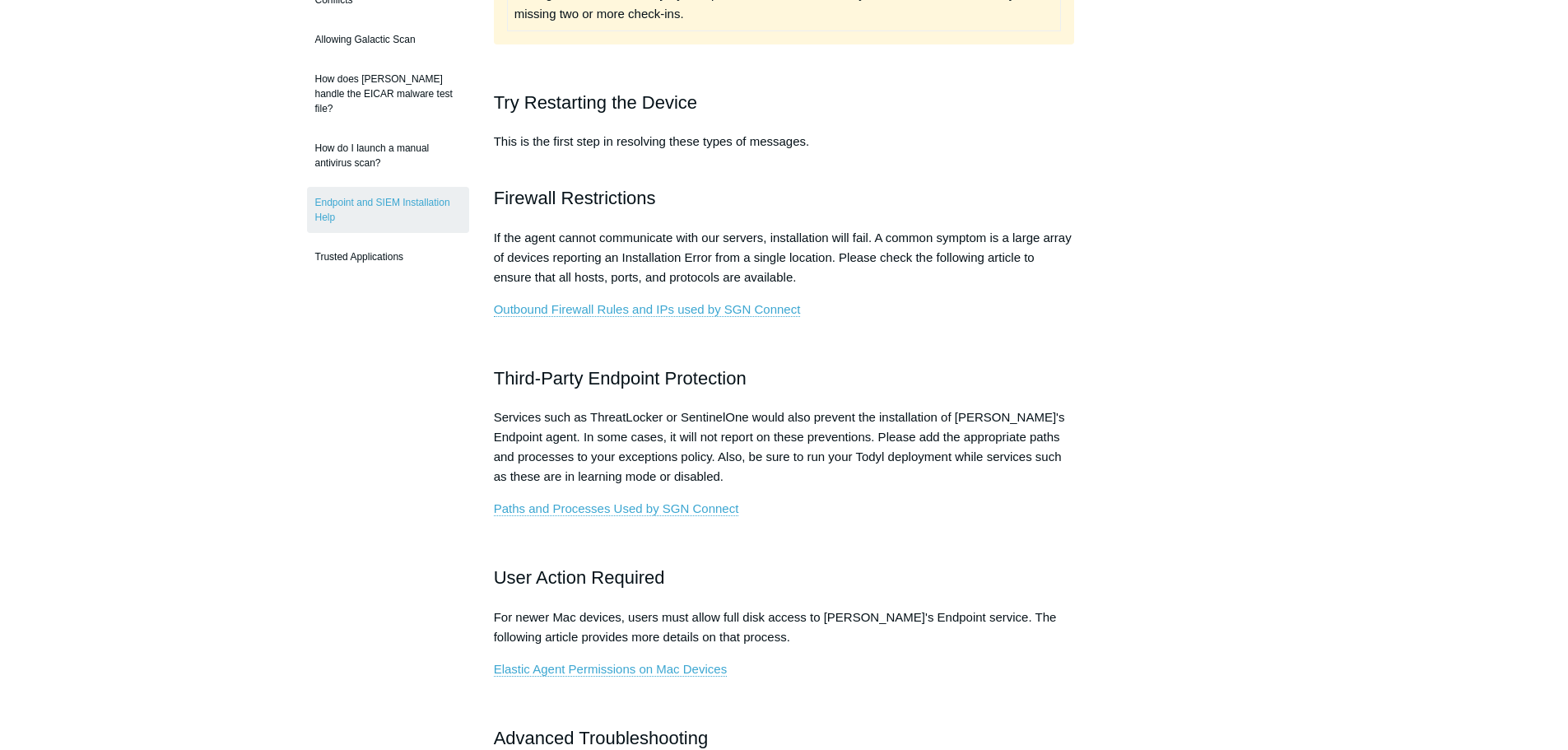
scroll to position [493, 0]
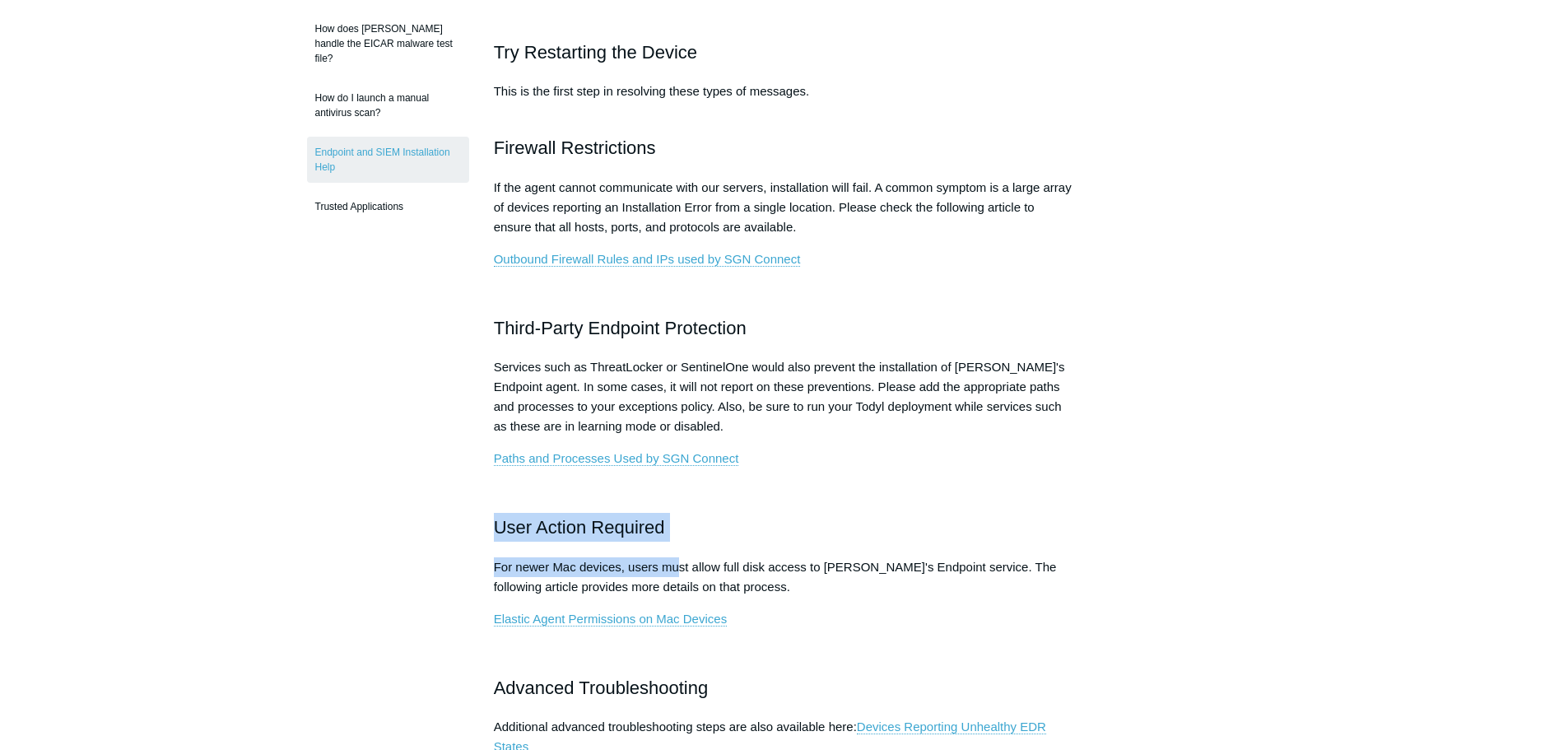
drag, startPoint x: 490, startPoint y: 510, endPoint x: 678, endPoint y: 575, distance: 198.9
click at [678, 575] on article "Endpoint and SIEM Installation Help Follow Not yet followed by anyone If you re…" at bounding box center [784, 741] width 631 height 2173
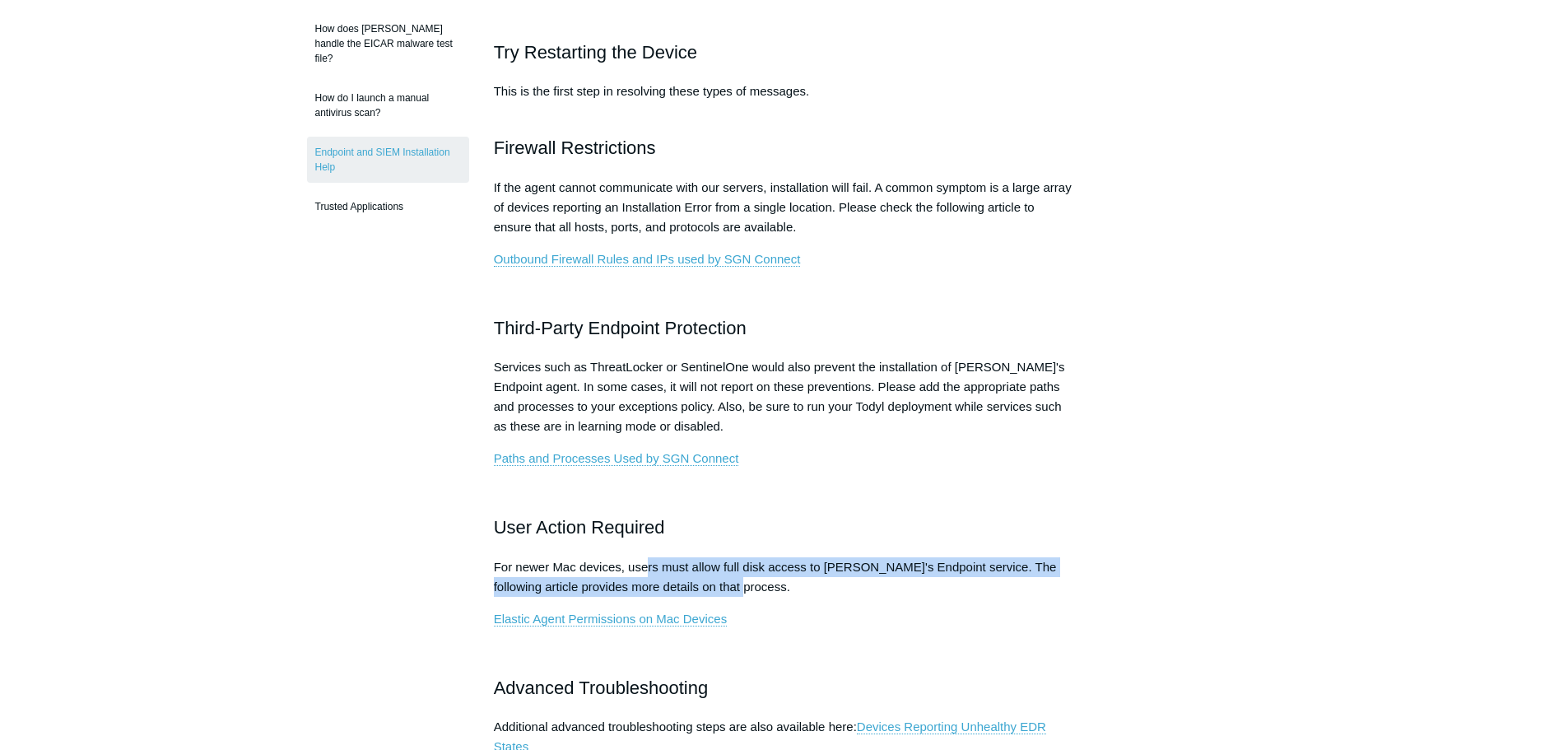
click at [646, 569] on p "For newer Mac devices, users must allow full disk access to Todyl's Endpoint se…" at bounding box center [784, 577] width 581 height 39
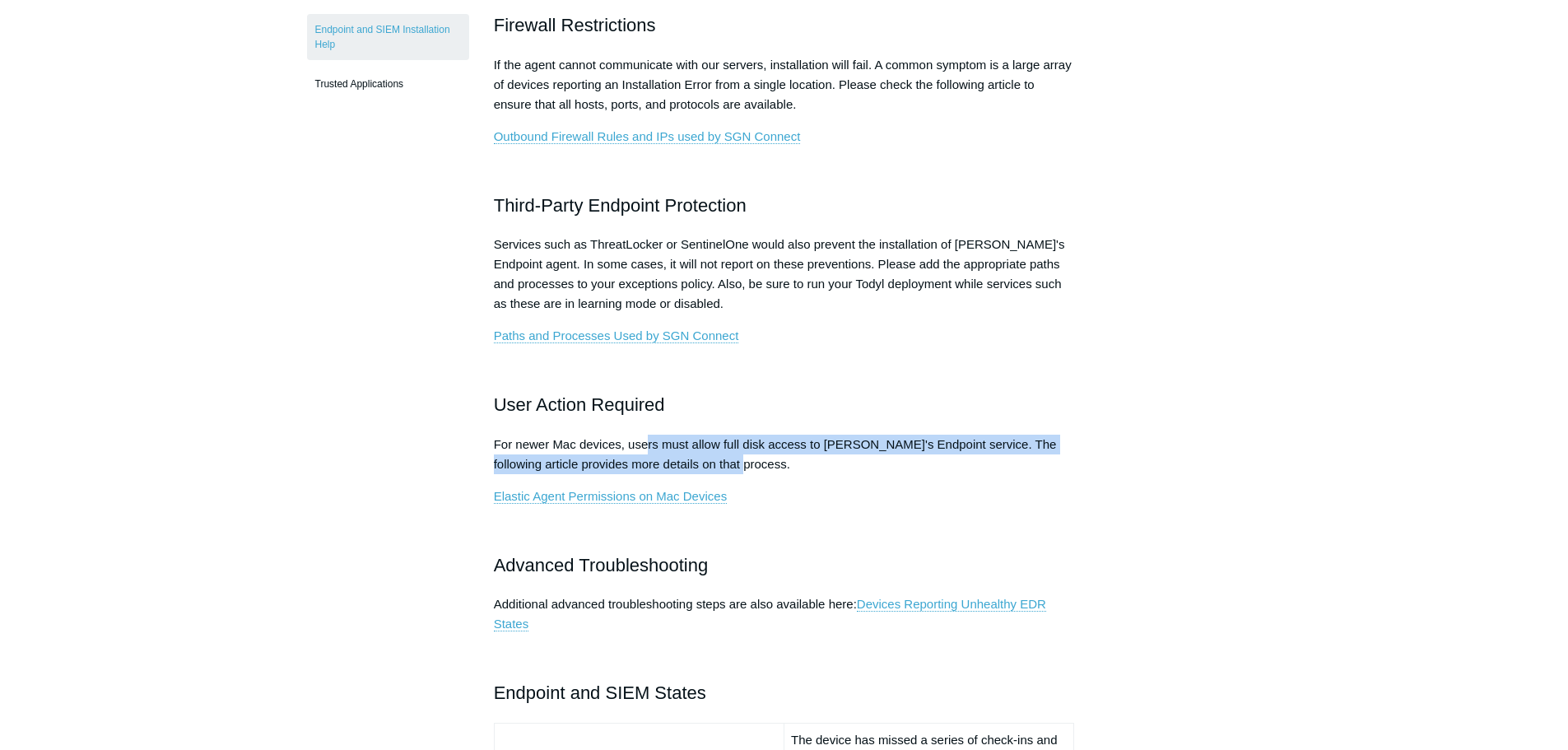
scroll to position [659, 0]
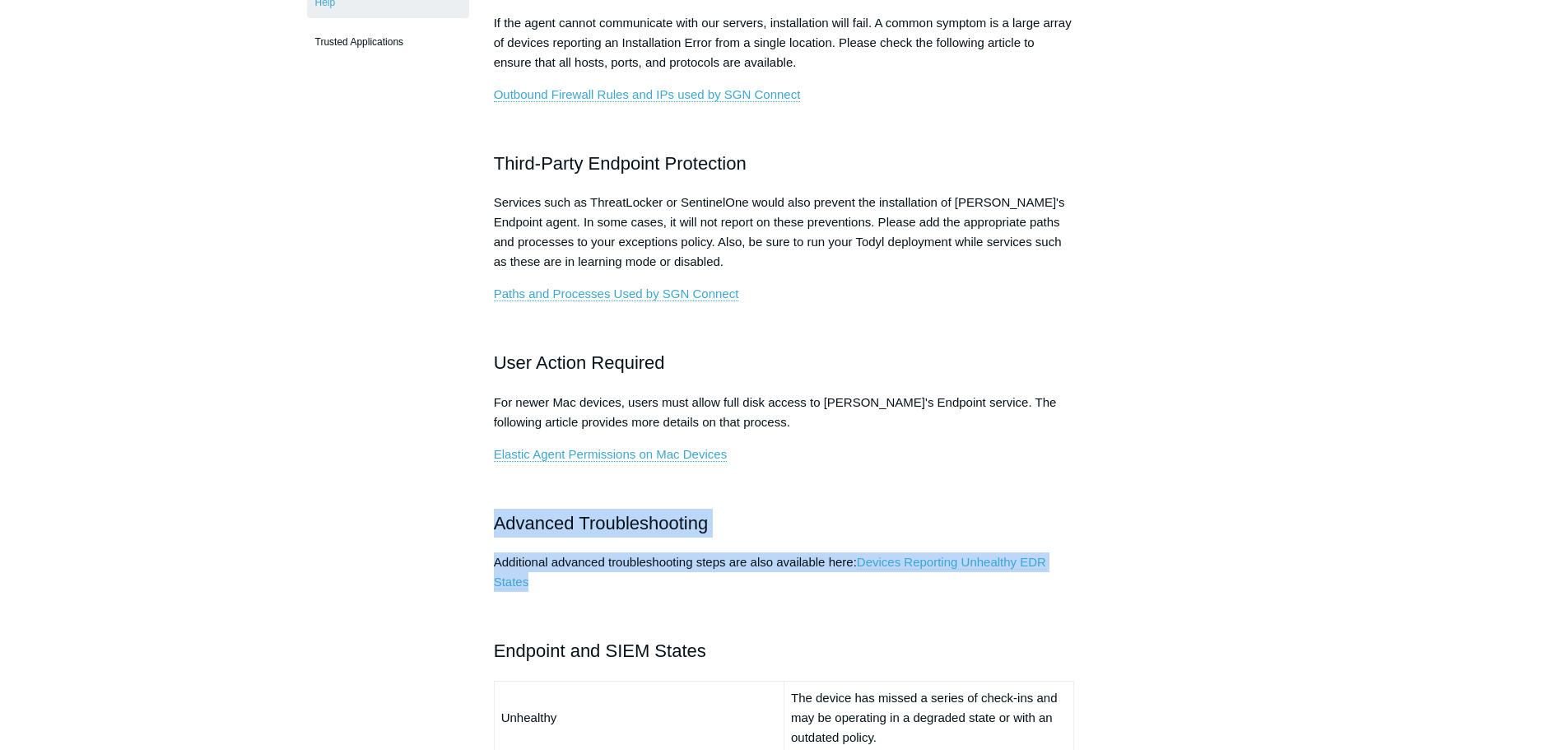
drag, startPoint x: 475, startPoint y: 515, endPoint x: 1008, endPoint y: 580, distance: 536.9
click at [1008, 580] on article "Endpoint and SIEM Installation Help Follow Not yet followed by anyone If you re…" at bounding box center [784, 577] width 631 height 2173
click at [652, 560] on p "Additional advanced troubleshooting steps are also available here: Devices Repo…" at bounding box center [784, 572] width 581 height 39
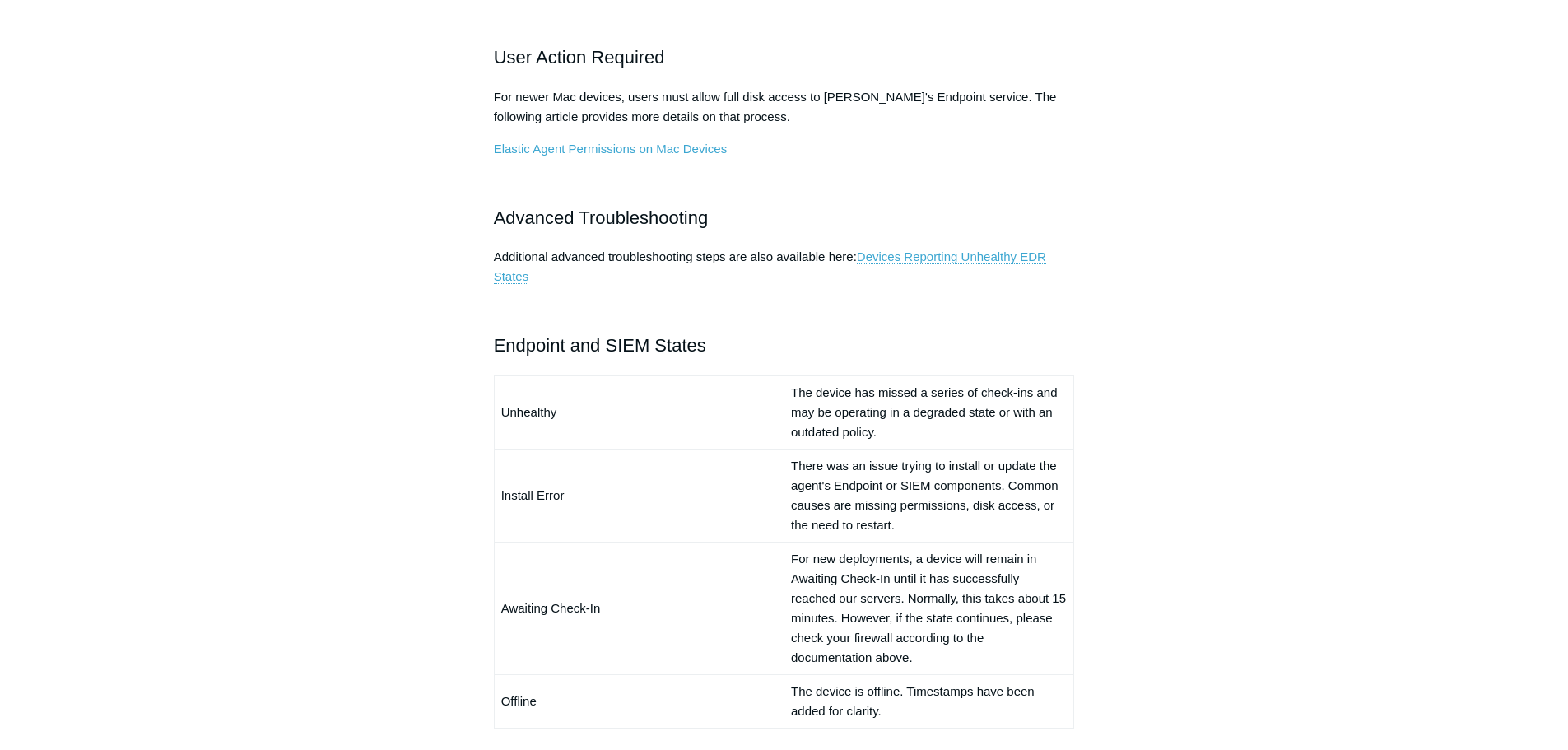
scroll to position [988, 0]
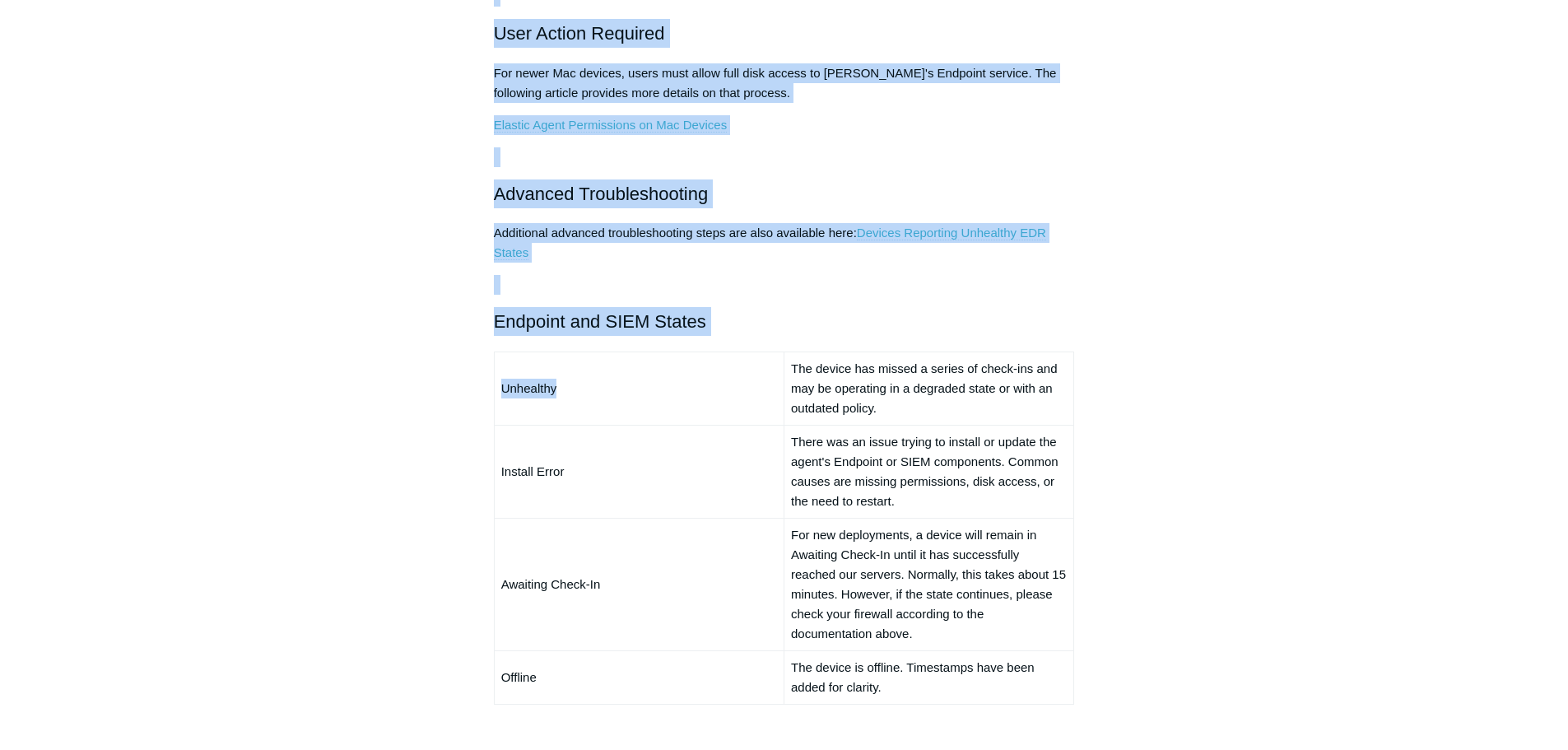
drag, startPoint x: 466, startPoint y: 313, endPoint x: 651, endPoint y: 370, distance: 193.6
click at [651, 370] on div "Articles in this section Devices Reporting Unhealthy EDR States EDR & NGAV Unhe…" at bounding box center [784, 248] width 955 height 2173
click at [663, 376] on td "Unhealthy" at bounding box center [638, 388] width 290 height 74
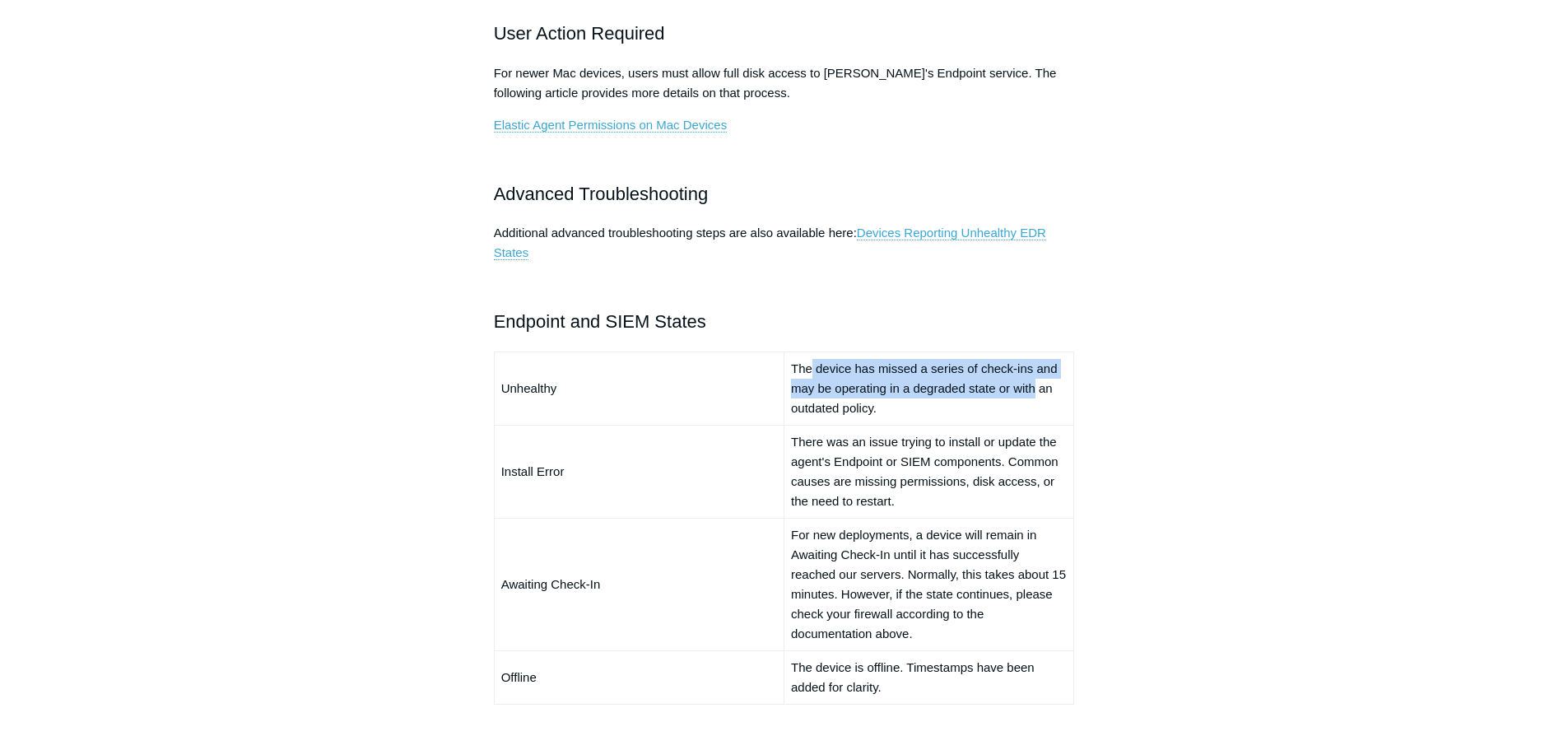
drag, startPoint x: 812, startPoint y: 365, endPoint x: 1048, endPoint y: 397, distance: 238.2
click at [1048, 396] on td "The device has missed a series of check-ins and may be operating in a degraded …" at bounding box center [928, 388] width 290 height 74
click at [948, 403] on td "The device has missed a series of check-ins and may be operating in a degraded …" at bounding box center [928, 388] width 290 height 74
drag, startPoint x: 792, startPoint y: 360, endPoint x: 945, endPoint y: 430, distance: 168.3
click at [941, 430] on tbody "Unhealthy The device has missed a series of check-ins and may be operating in a…" at bounding box center [784, 528] width 580 height 352
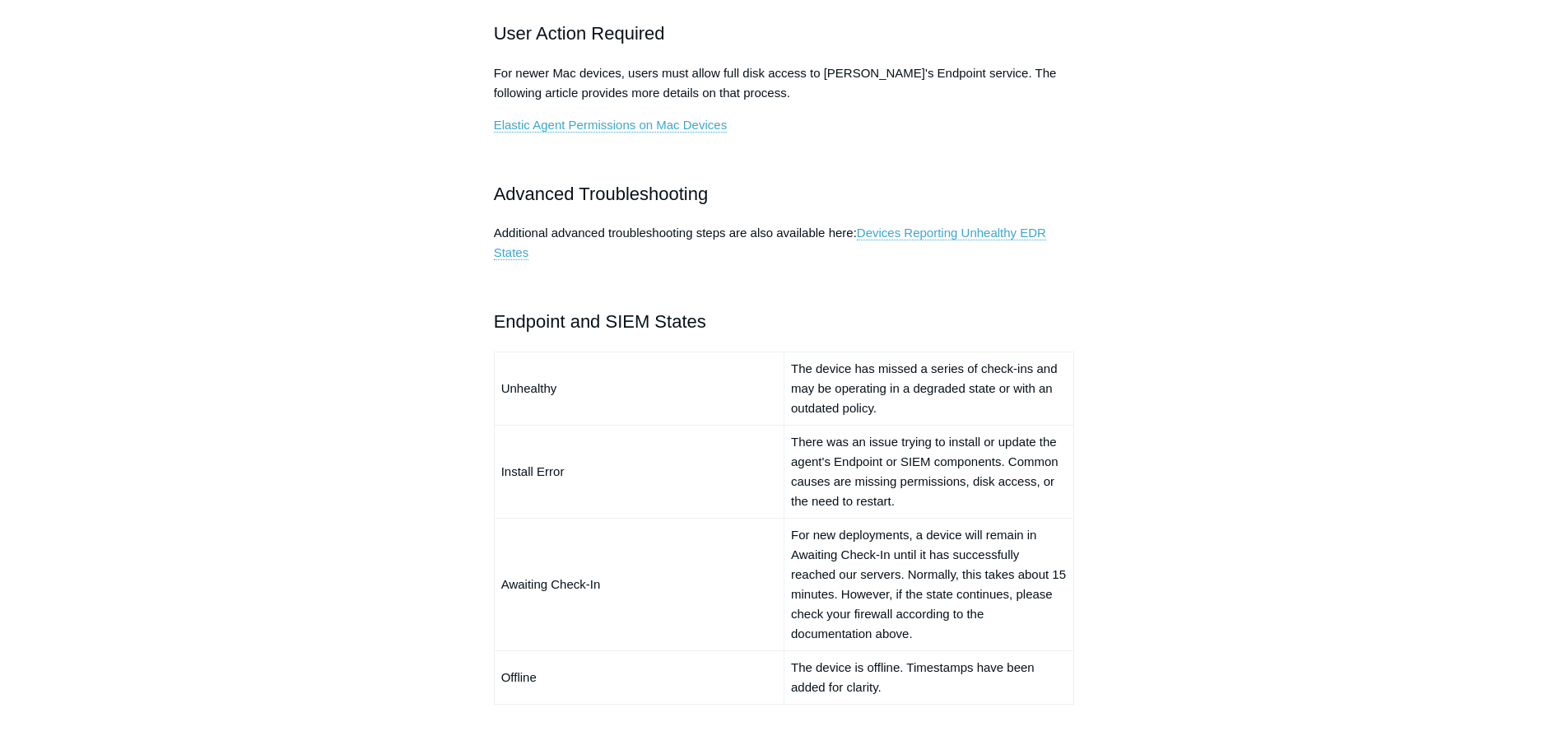
click at [888, 504] on td "There was an issue trying to install or update the agent's Endpoint or SIEM com…" at bounding box center [928, 471] width 290 height 93
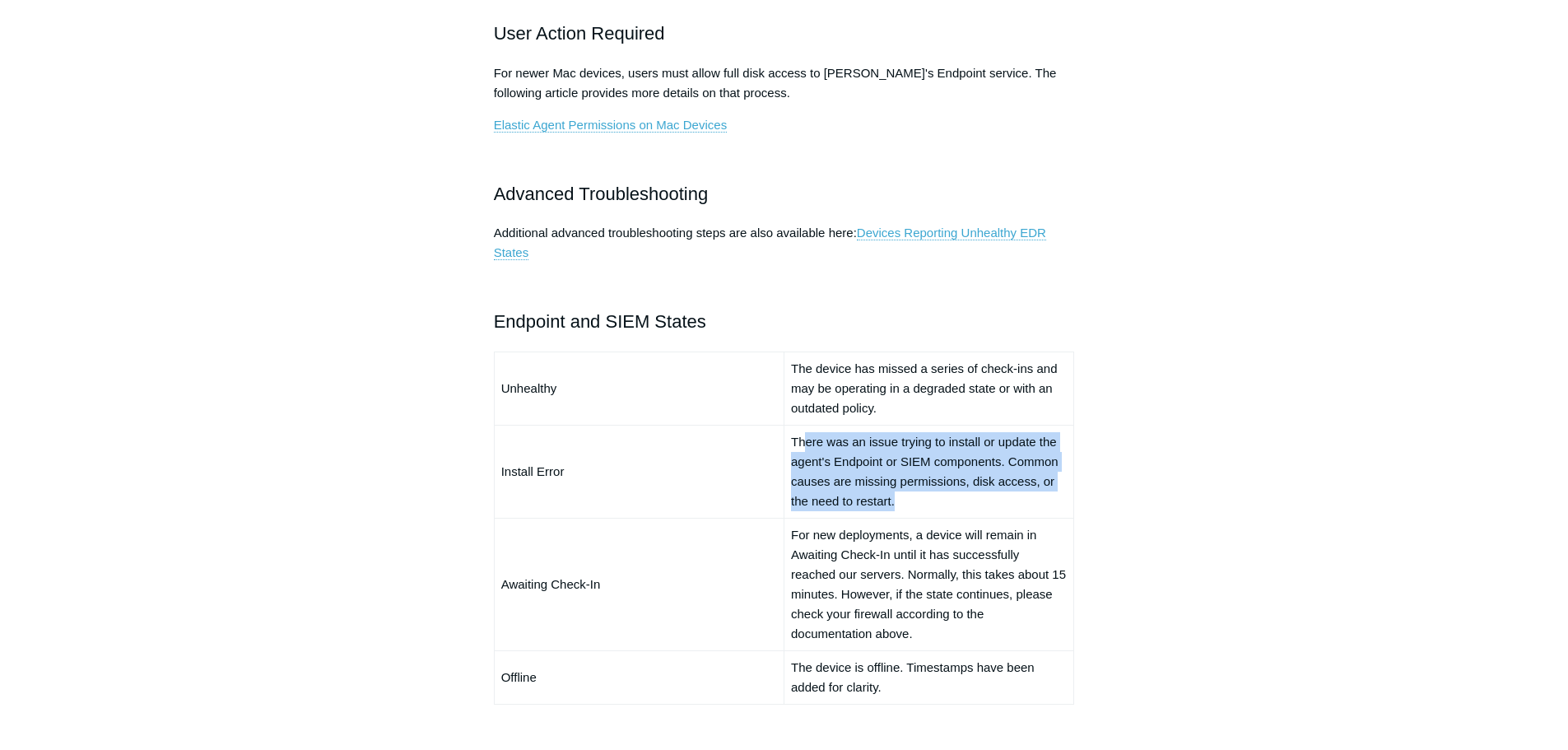
drag, startPoint x: 804, startPoint y: 443, endPoint x: 971, endPoint y: 504, distance: 177.8
click at [971, 504] on td "There was an issue trying to install or update the agent's Endpoint or SIEM com…" at bounding box center [928, 471] width 290 height 93
click at [975, 507] on td "There was an issue trying to install or update the agent's Endpoint or SIEM com…" at bounding box center [928, 471] width 290 height 93
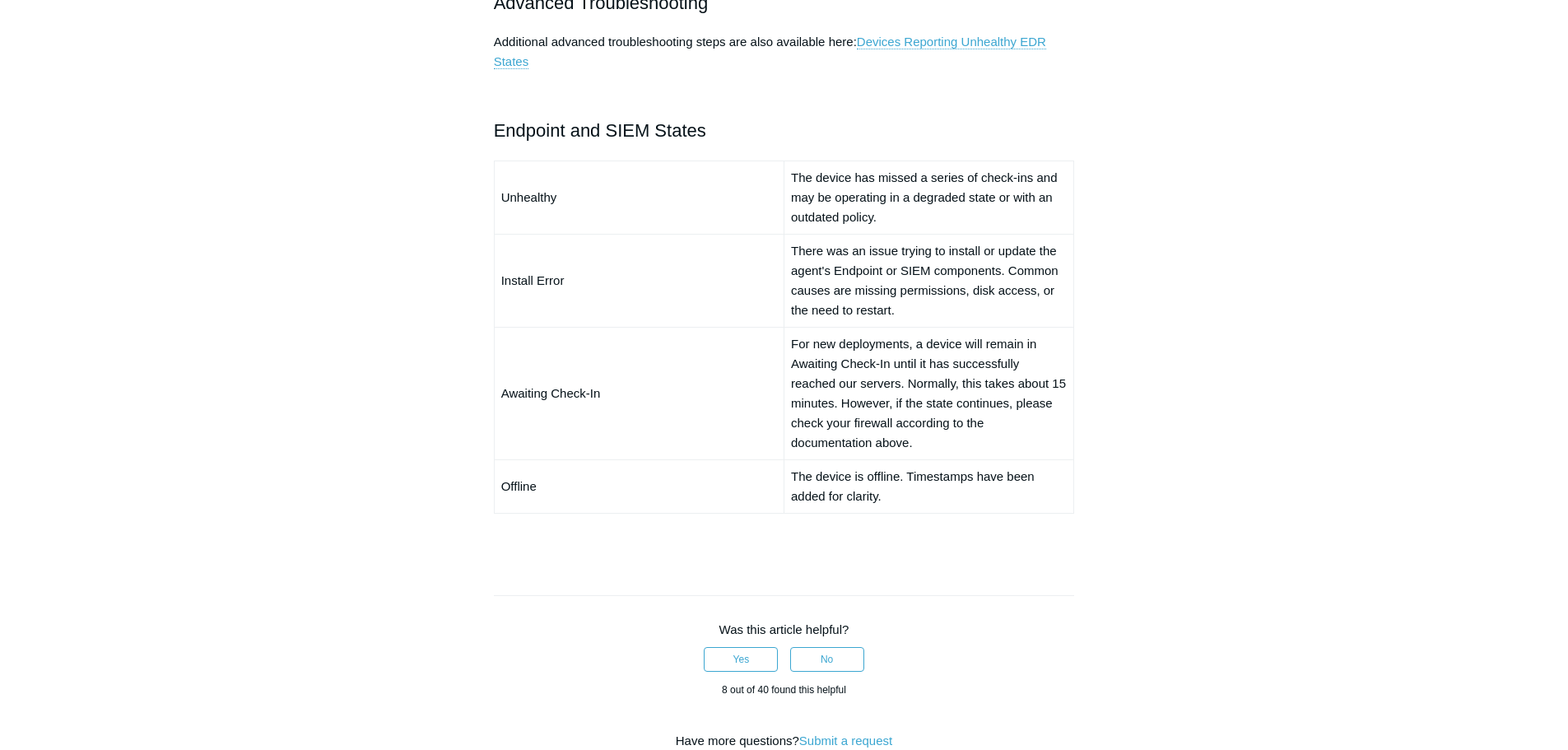
scroll to position [1152, 0]
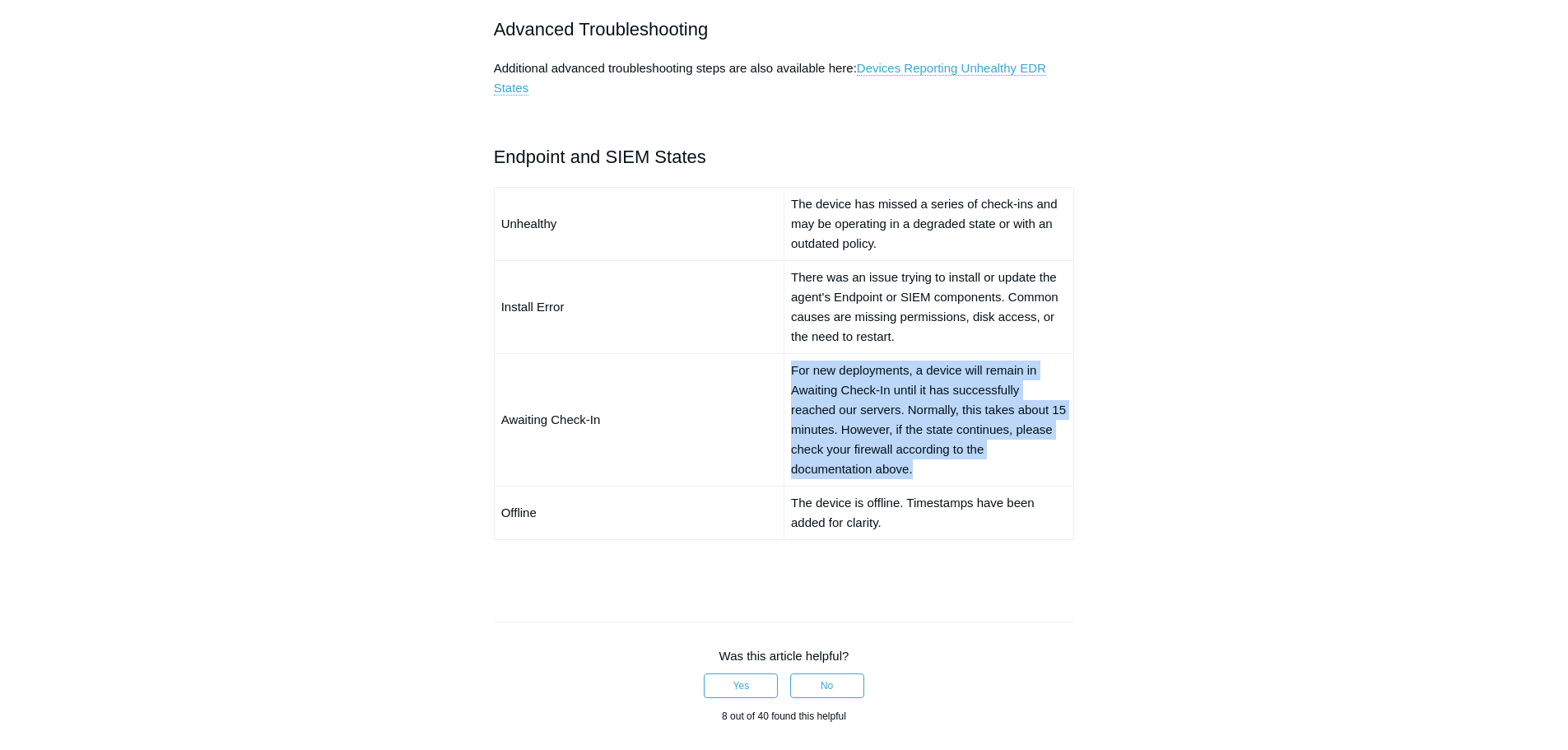
drag, startPoint x: 789, startPoint y: 366, endPoint x: 1050, endPoint y: 479, distance: 284.4
click at [1050, 479] on td "For new deployments, a device will remain in Awaiting Check-In until it has suc…" at bounding box center [928, 419] width 290 height 133
click at [1027, 448] on td "For new deployments, a device will remain in Awaiting Check-In until it has suc…" at bounding box center [928, 419] width 290 height 133
drag, startPoint x: 784, startPoint y: 357, endPoint x: 996, endPoint y: 478, distance: 244.1
click at [996, 478] on td "For new deployments, a device will remain in Awaiting Check-In until it has suc…" at bounding box center [928, 419] width 290 height 133
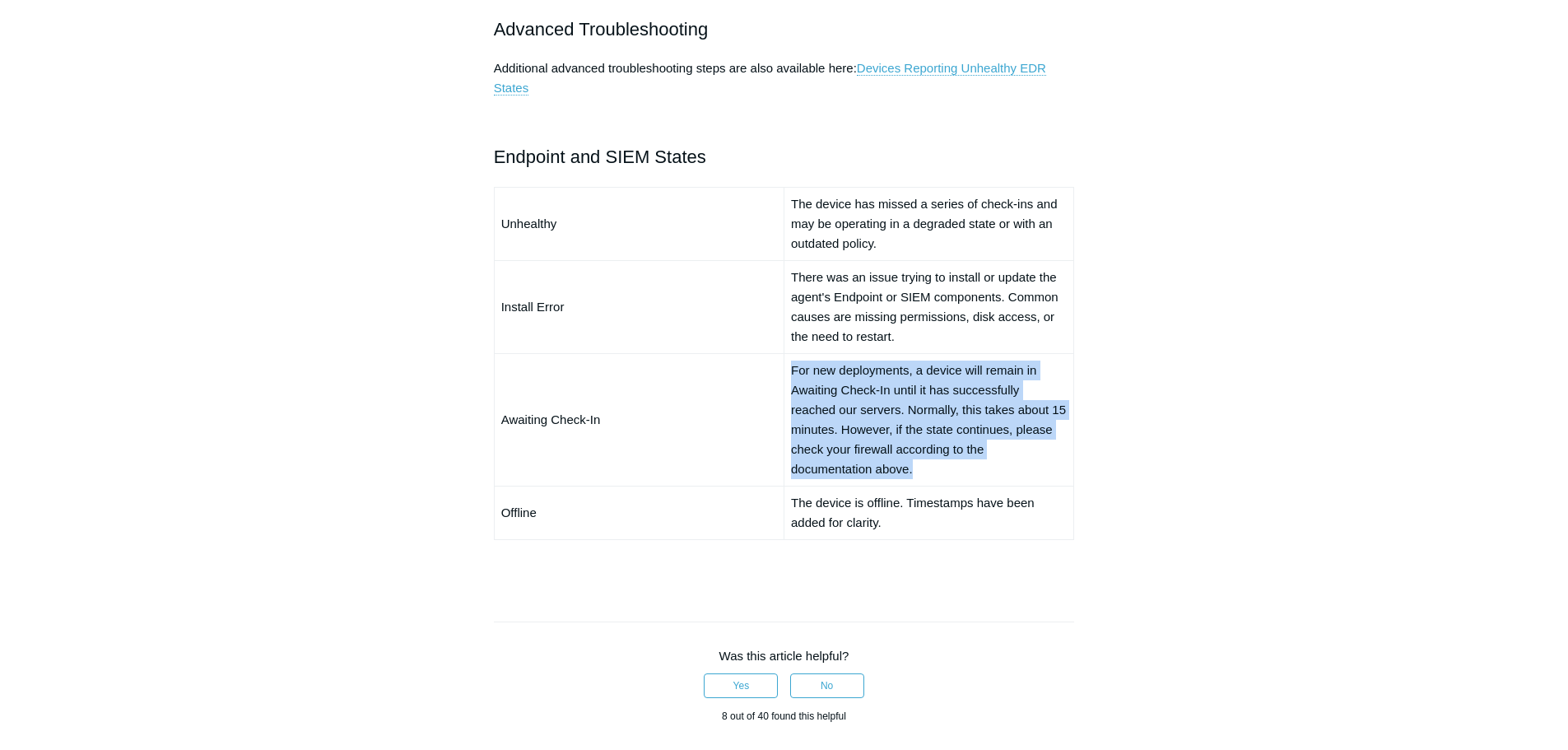
click at [996, 479] on td "For new deployments, a device will remain in Awaiting Check-In until it has suc…" at bounding box center [928, 419] width 290 height 133
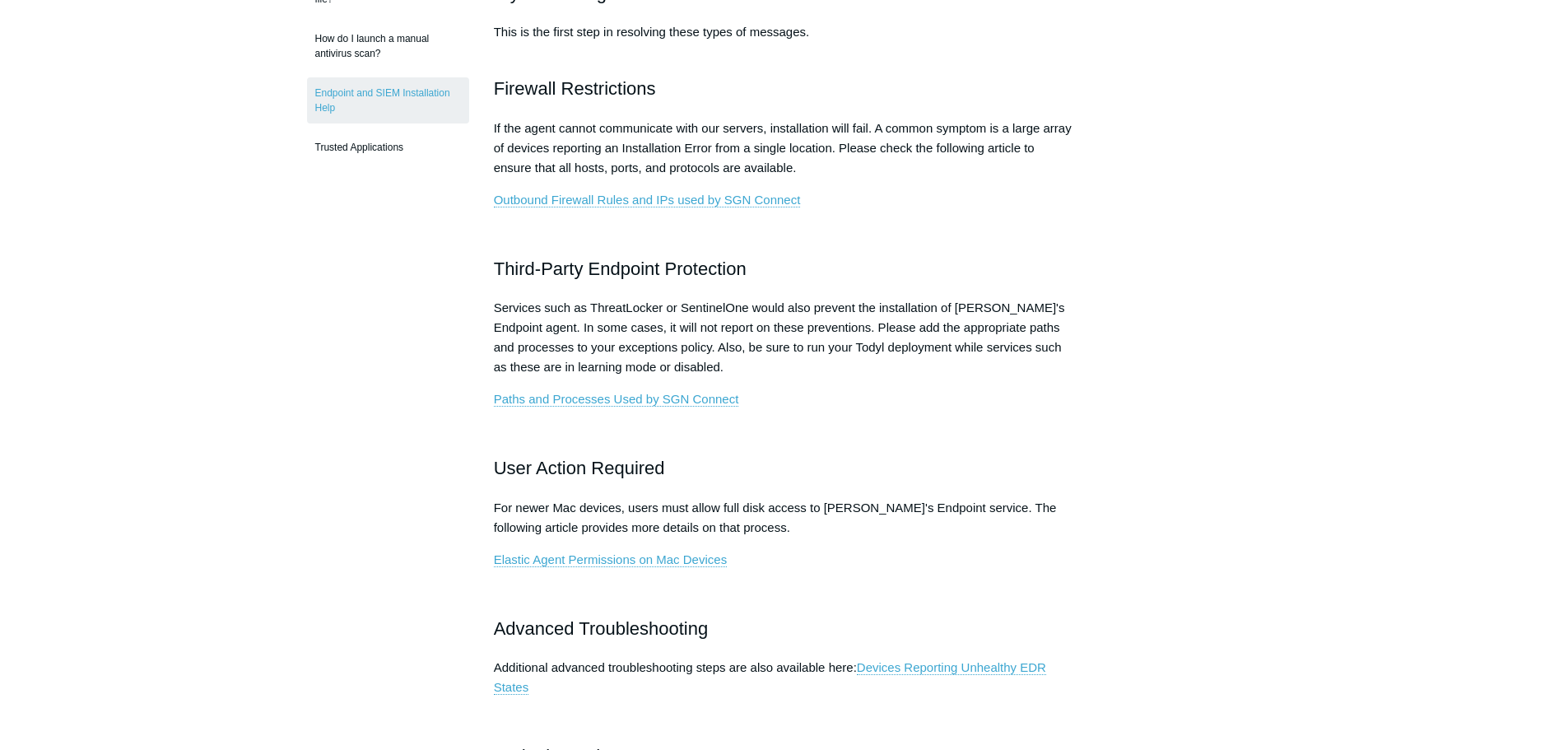
scroll to position [0, 0]
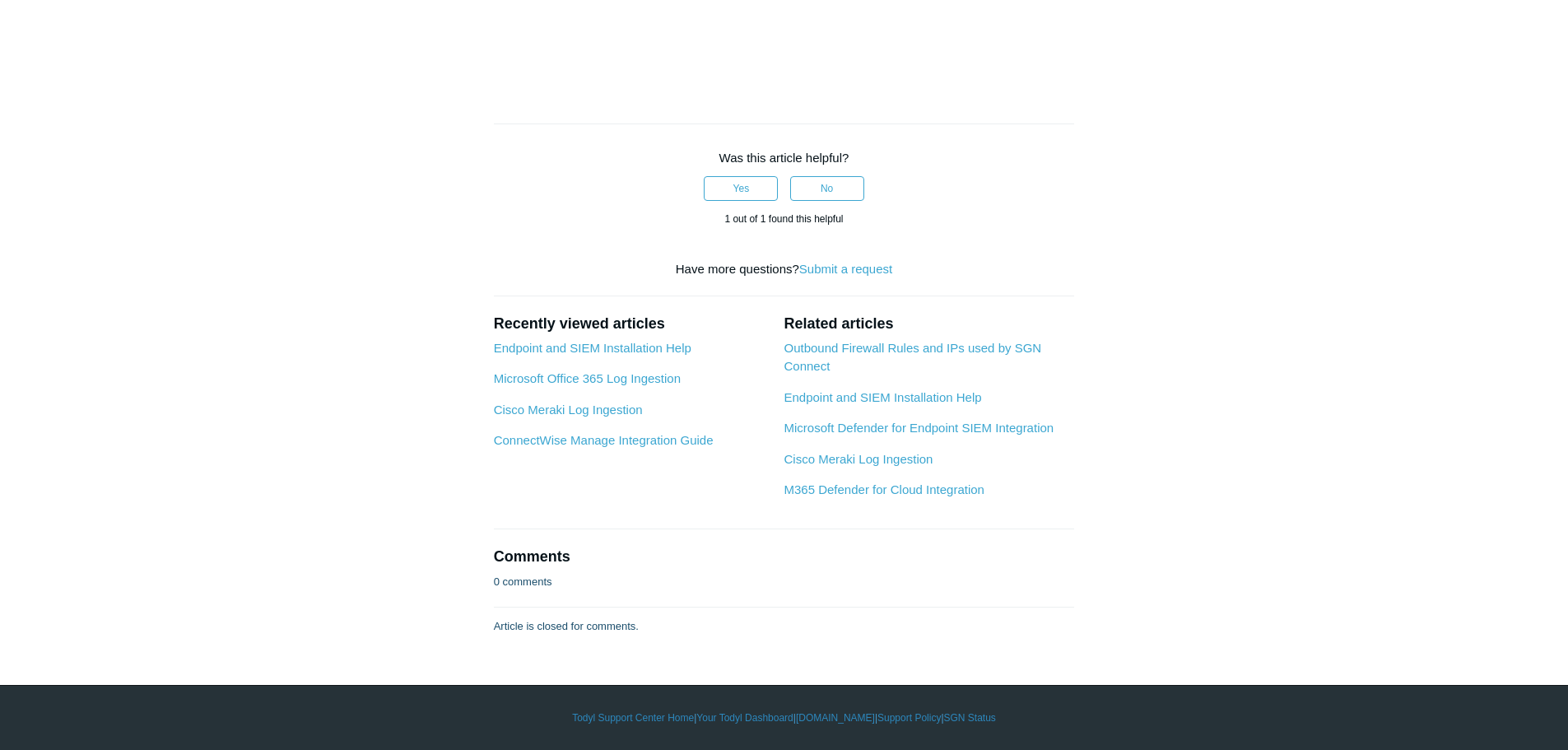
scroll to position [5139, 0]
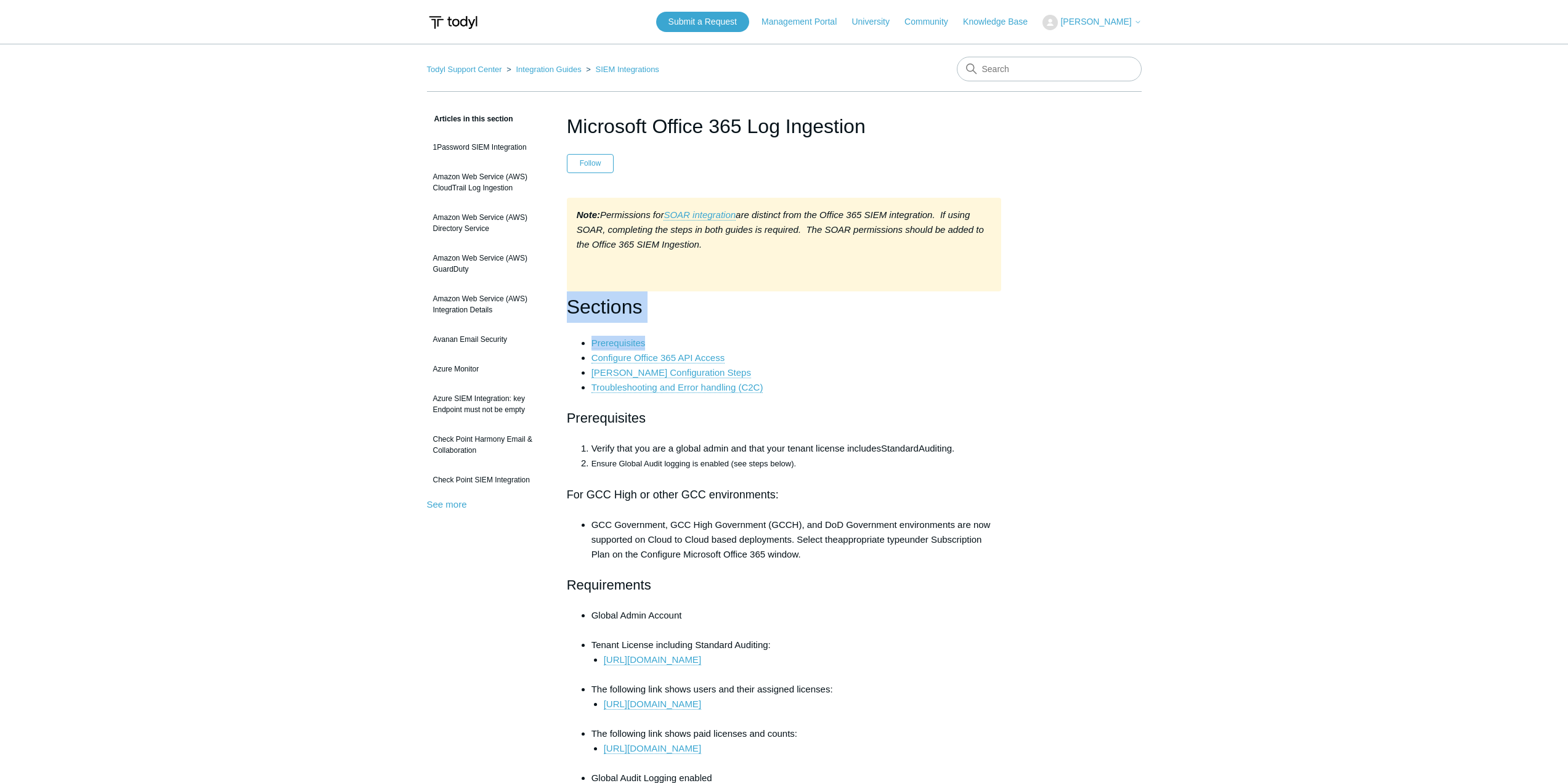
drag, startPoint x: 562, startPoint y: 305, endPoint x: 792, endPoint y: 346, distance: 233.6
click at [822, 339] on li "Prerequisites" at bounding box center [797, 343] width 411 height 15
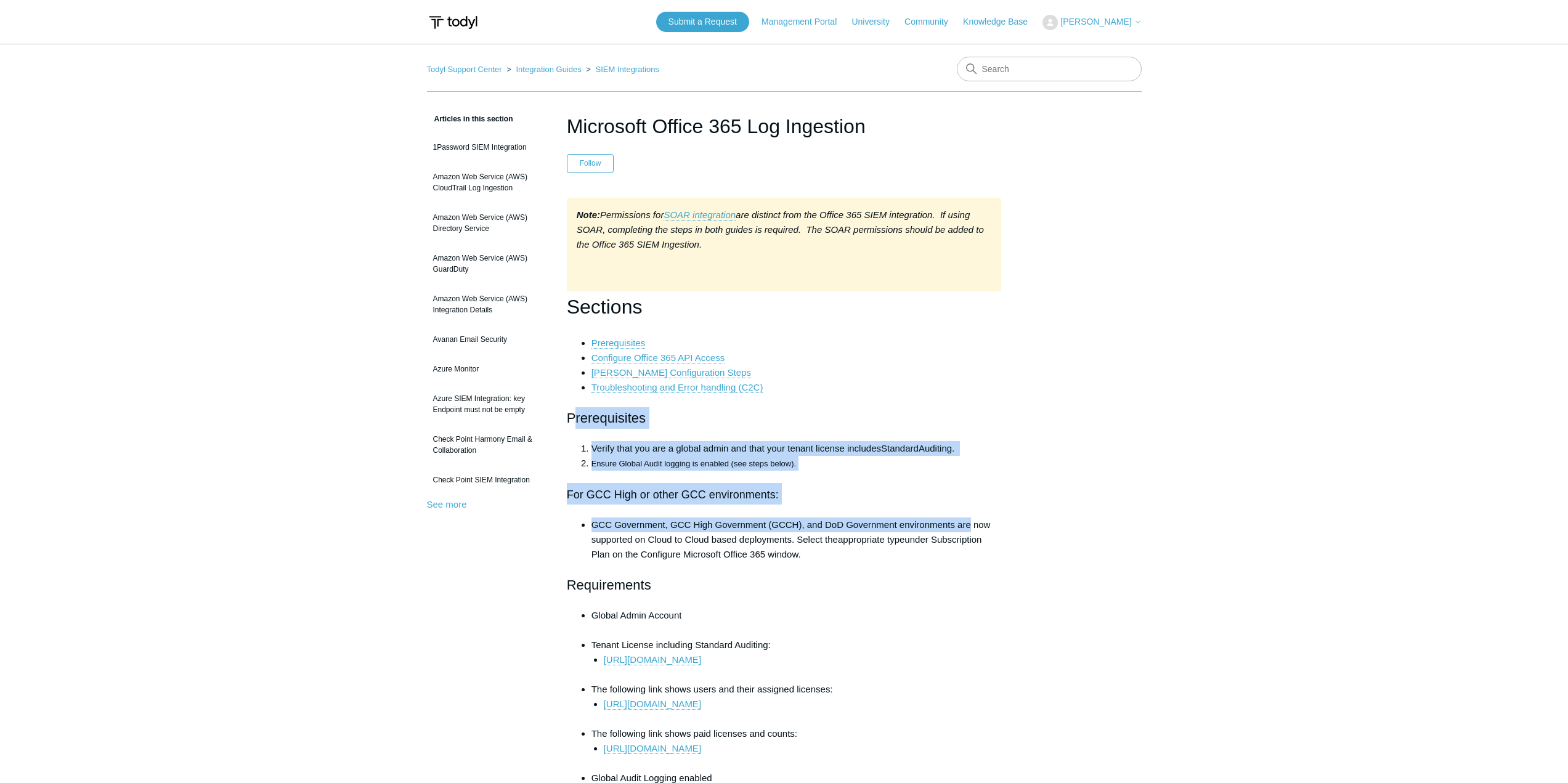
drag, startPoint x: 575, startPoint y: 419, endPoint x: 973, endPoint y: 508, distance: 407.8
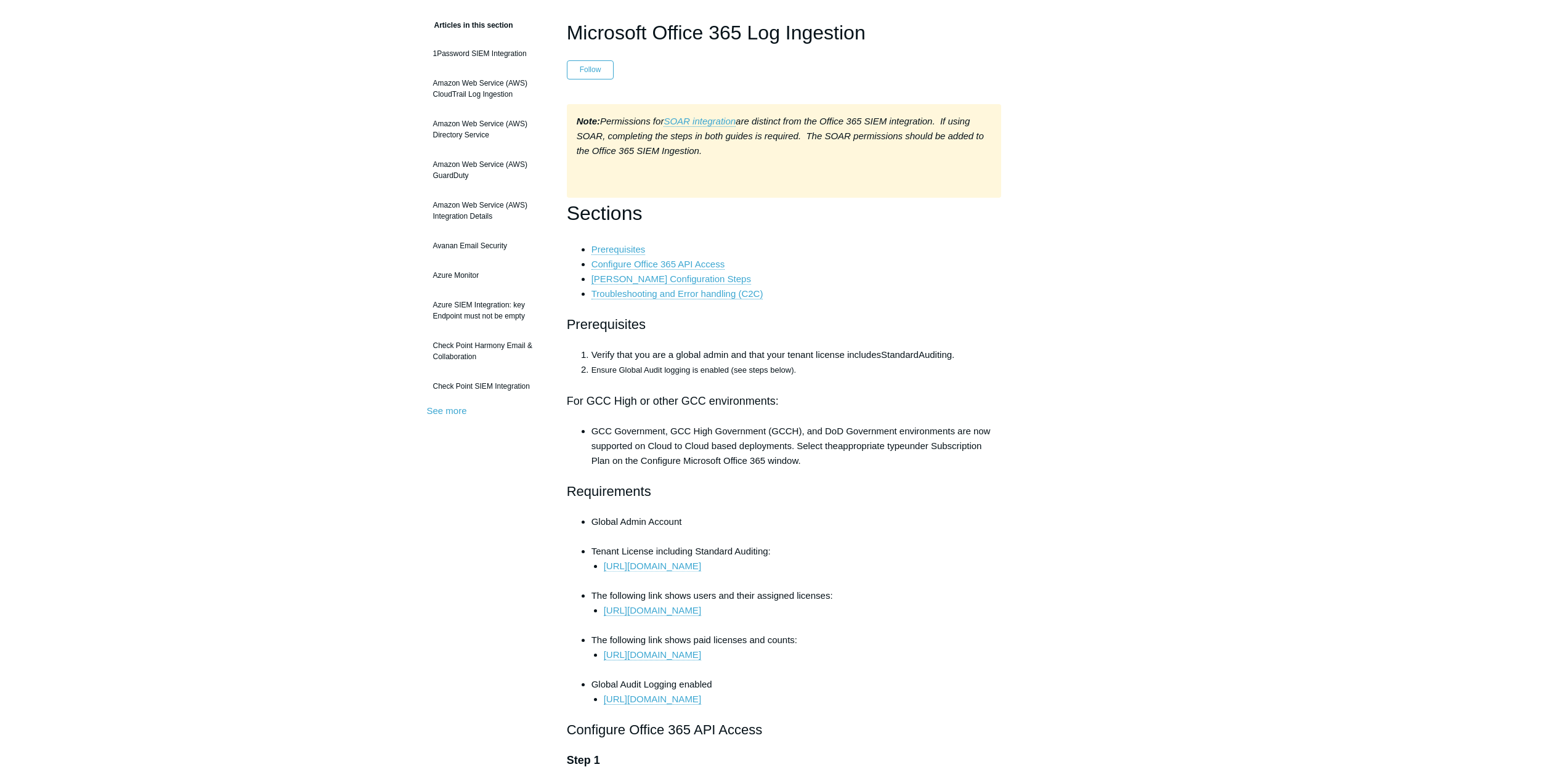
scroll to position [123, 0]
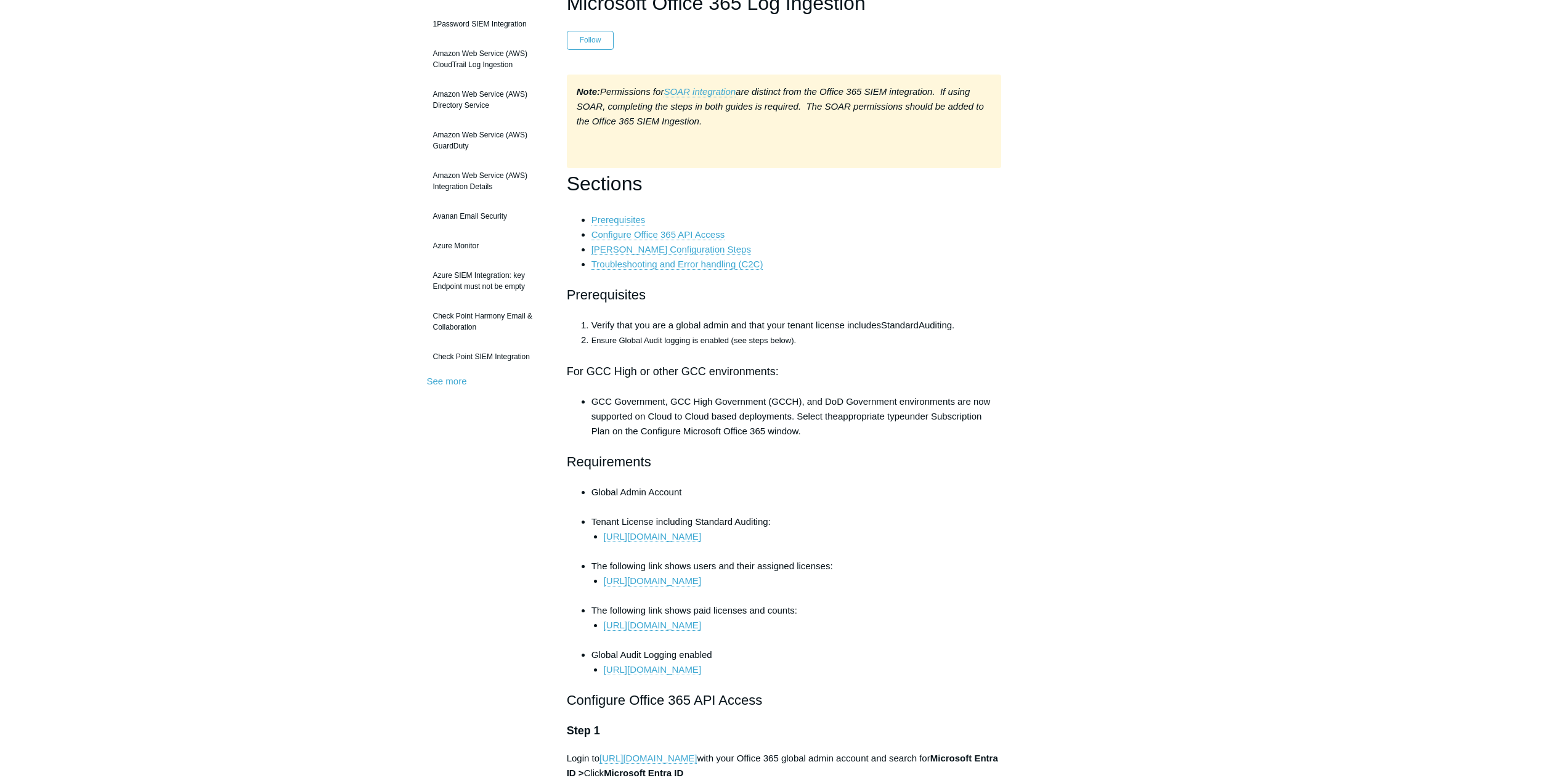
click at [673, 670] on link "https://docs.microsoft.com/en-us/microsoft-365/compliance/turn-audit-log-search…" at bounding box center [653, 670] width 97 height 11
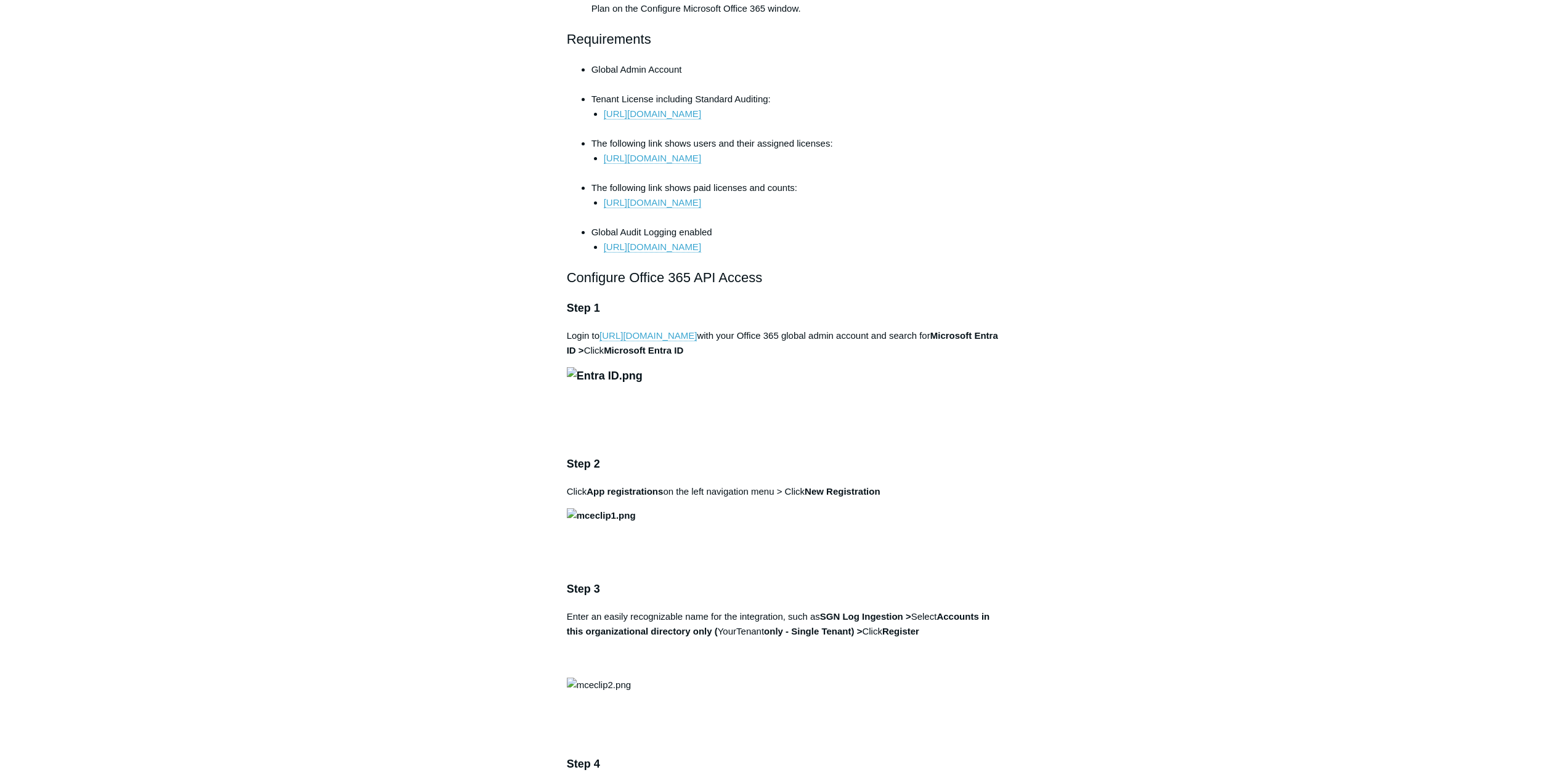
scroll to position [555, 0]
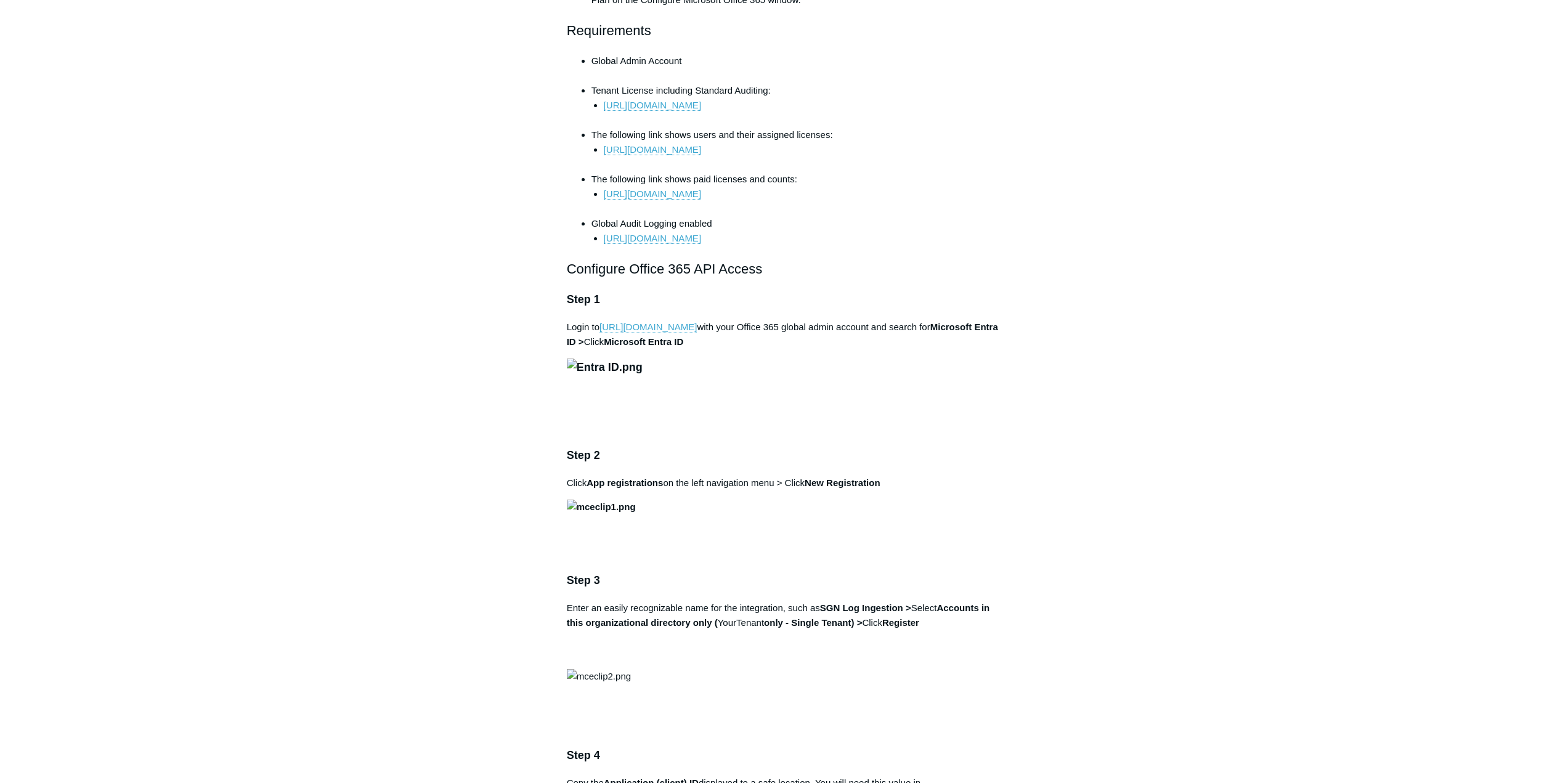
drag, startPoint x: 700, startPoint y: 340, endPoint x: 602, endPoint y: 343, distance: 98.0
click at [602, 343] on p "Login to https://portal.azure.com with your Office 365 global admin account and…" at bounding box center [784, 335] width 435 height 29
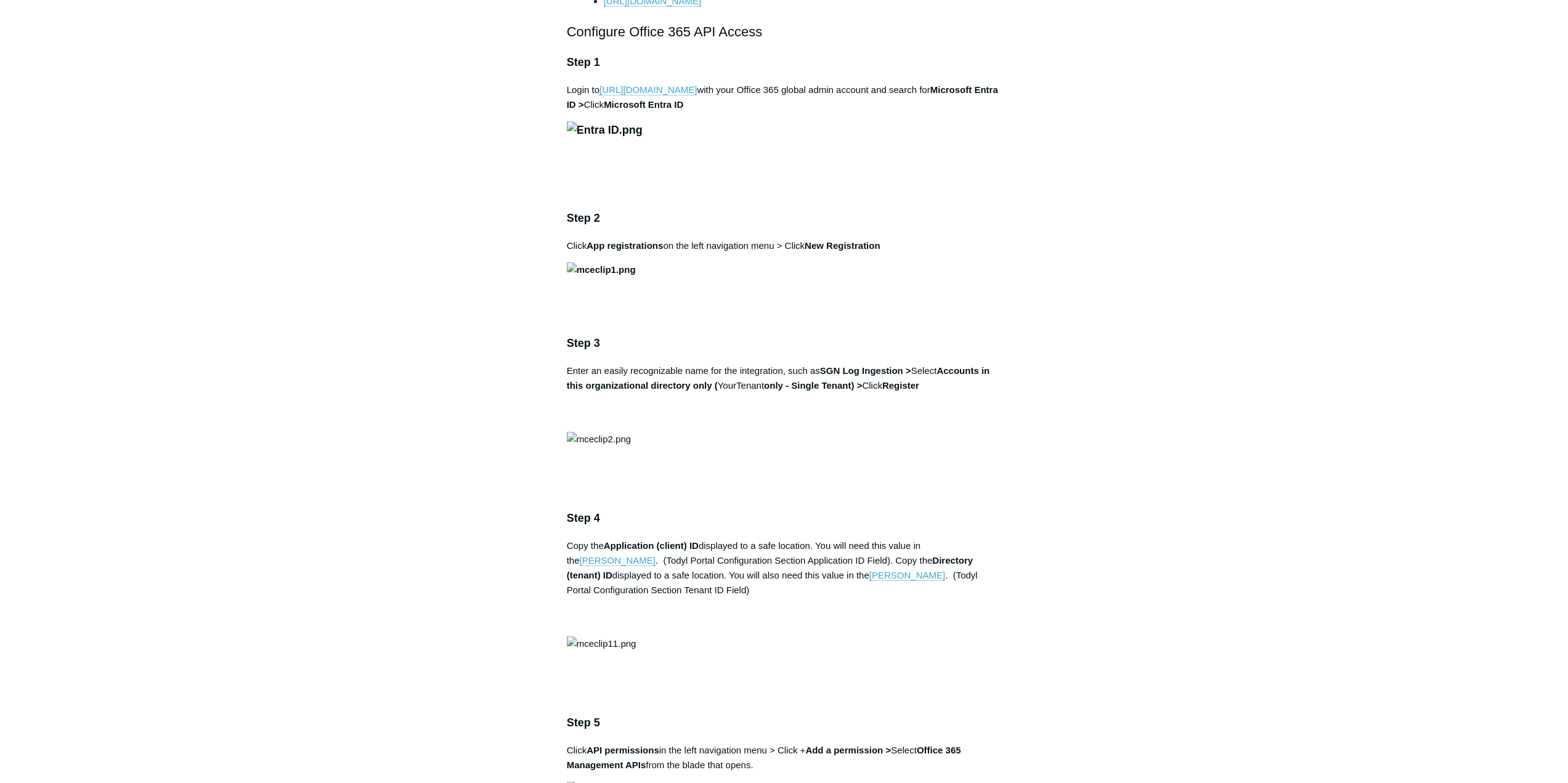
scroll to position [801, 0]
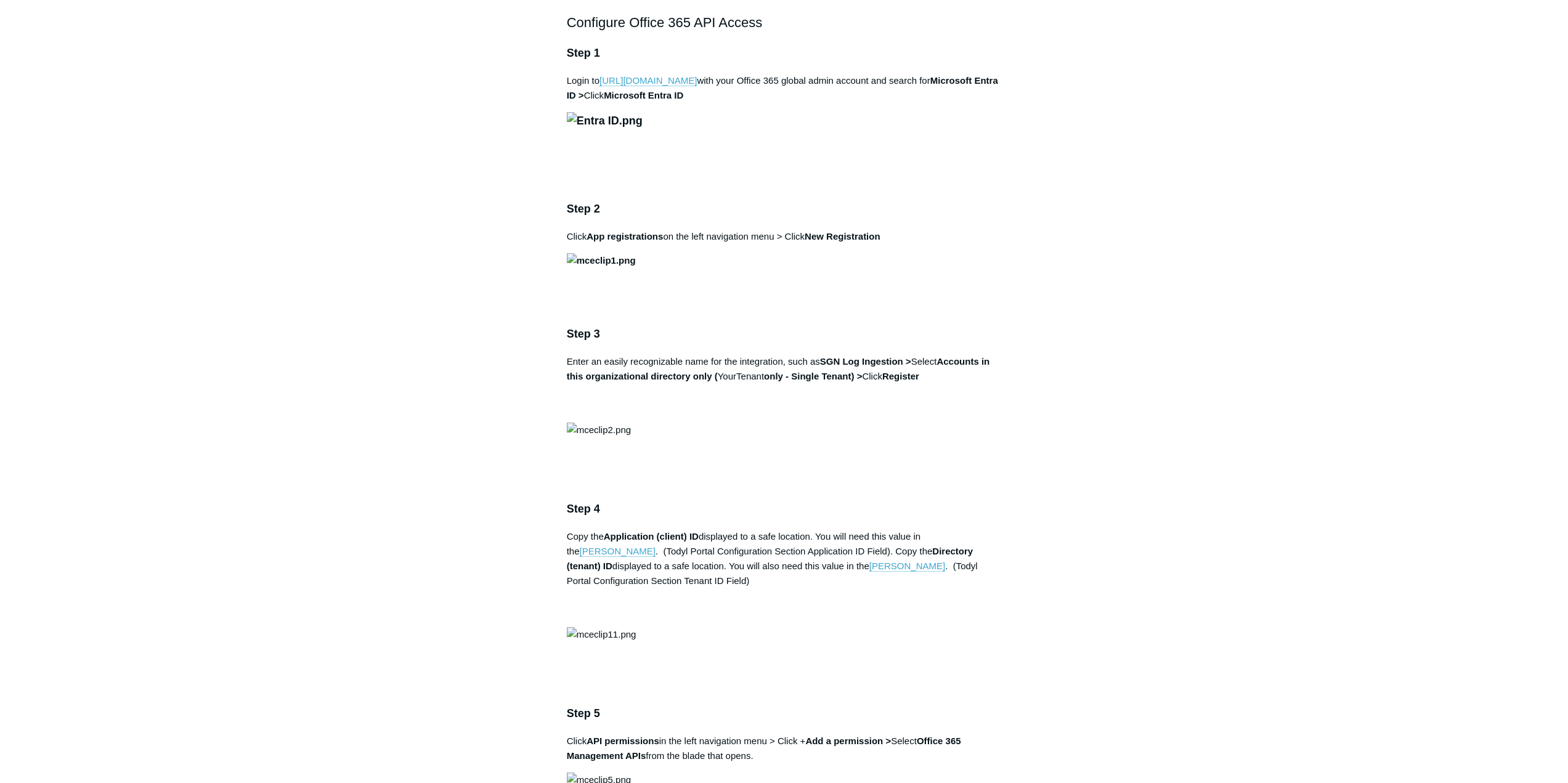
click at [609, 130] on img at bounding box center [604, 121] width 76 height 18
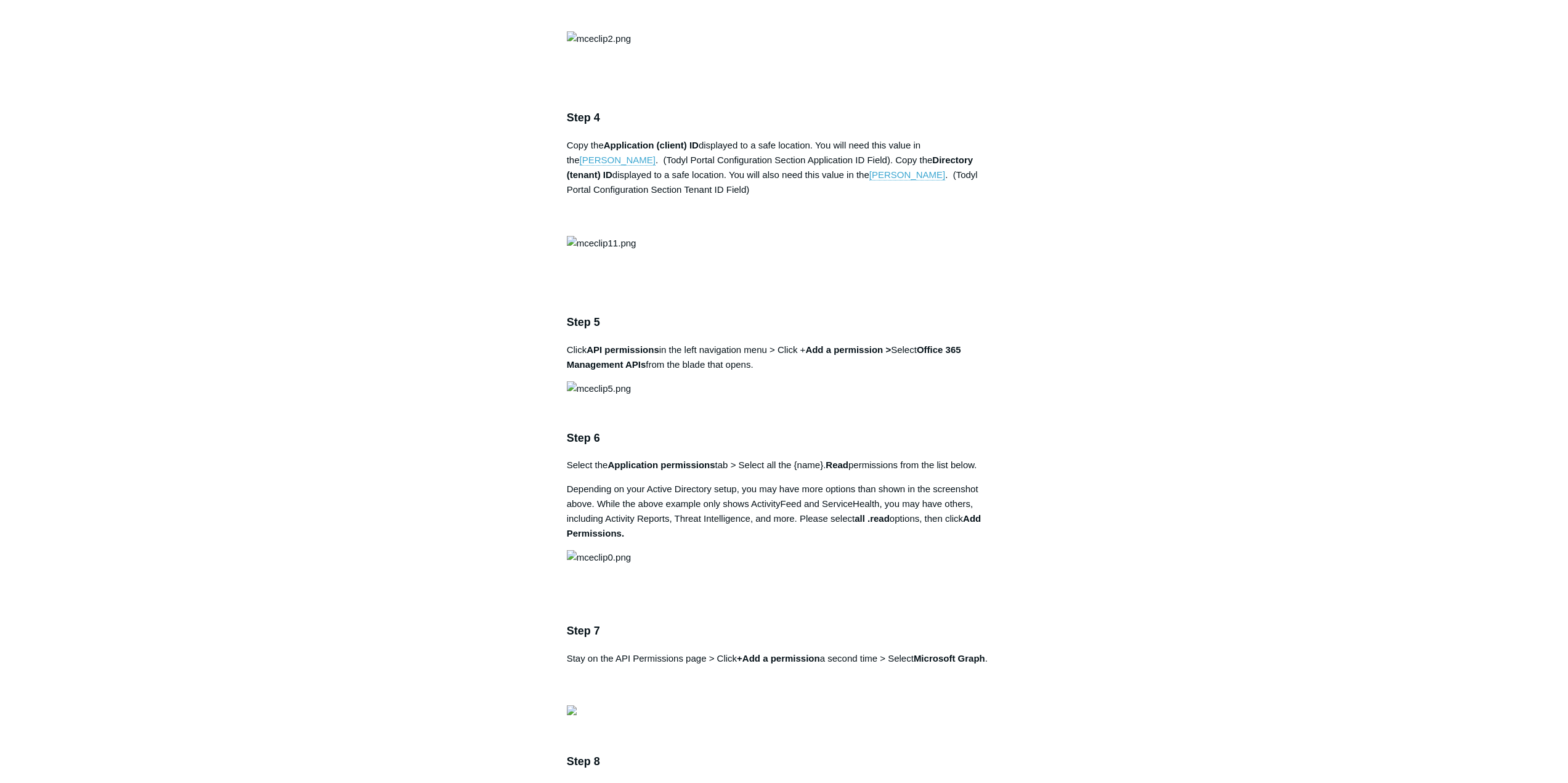
scroll to position [1171, 0]
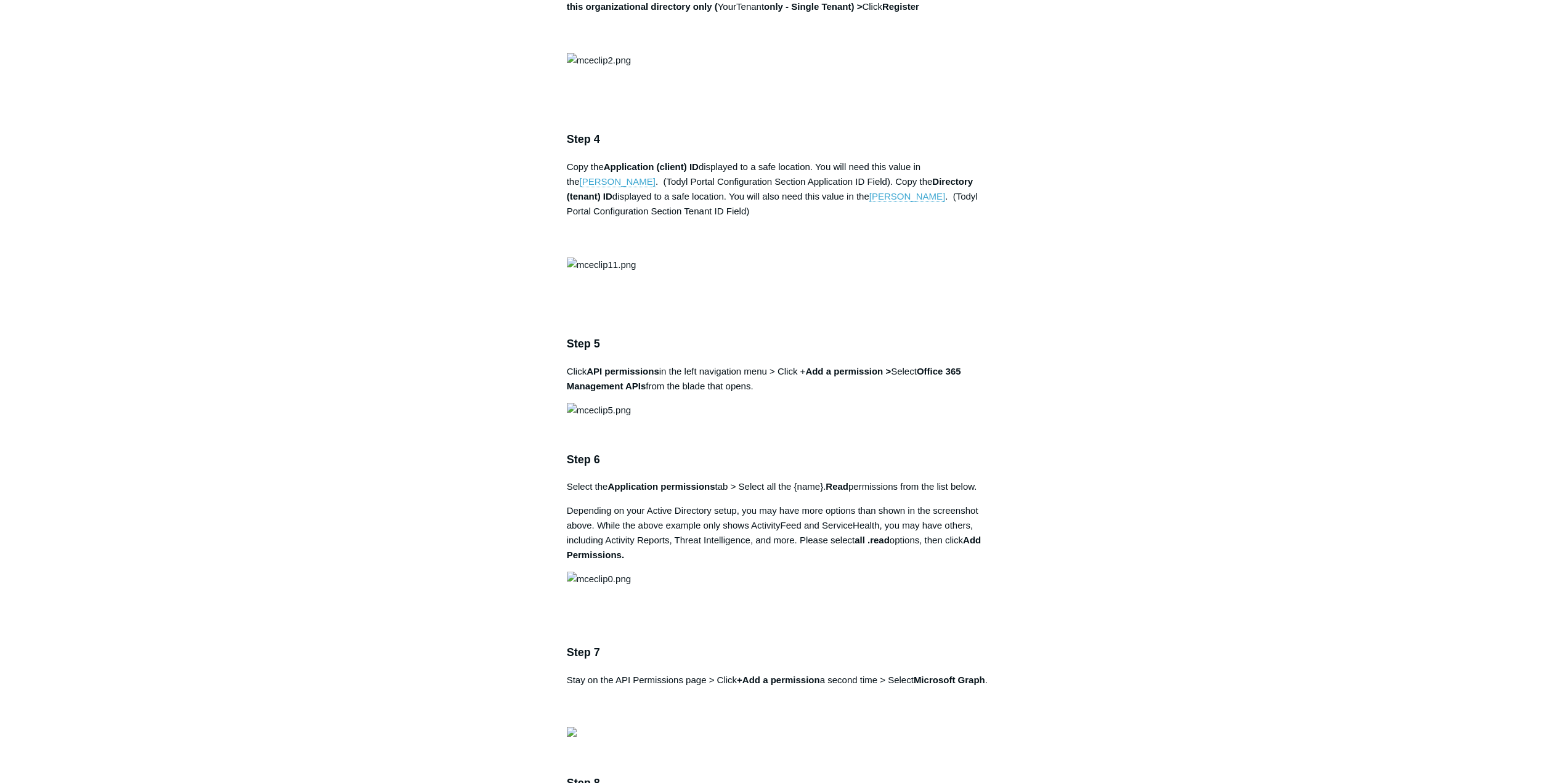
drag, startPoint x: 823, startPoint y: 432, endPoint x: 907, endPoint y: 439, distance: 84.3
copy strong "SGN Log Ingestion"
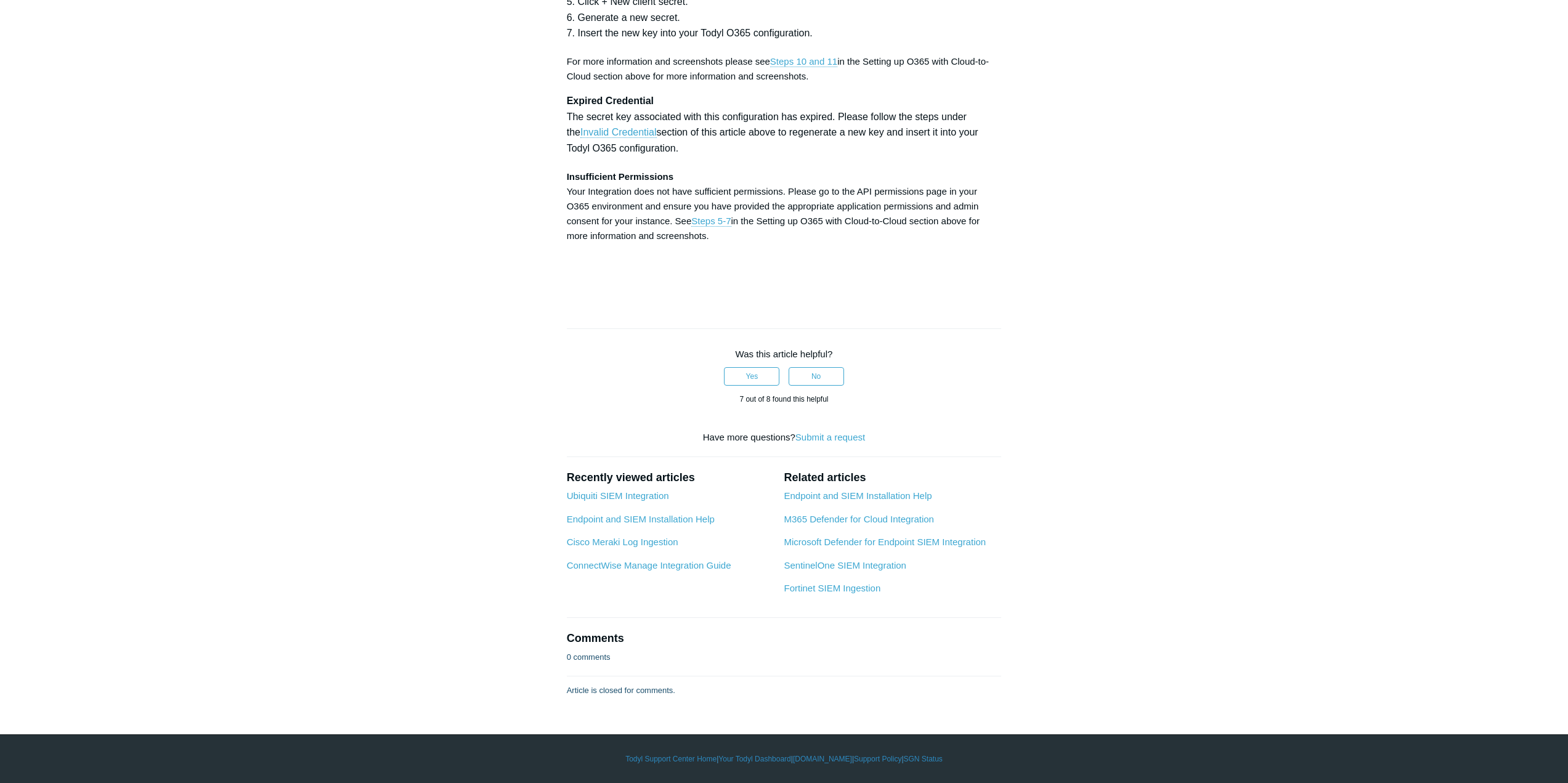
scroll to position [4746, 0]
drag, startPoint x: 761, startPoint y: 415, endPoint x: 845, endPoint y: 416, distance: 84.0
copy strong "SGN Log Ingestion"
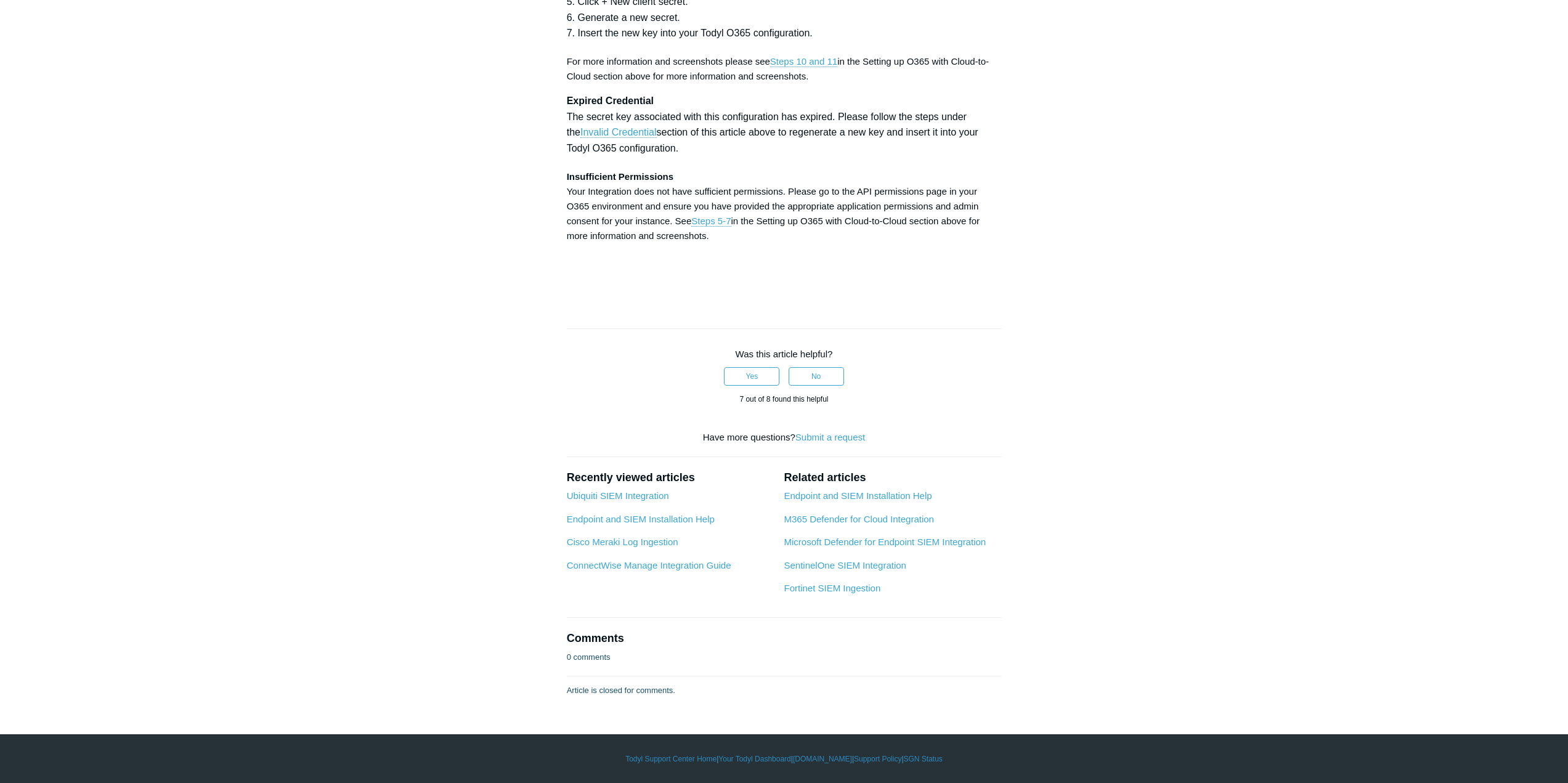
drag, startPoint x: 180, startPoint y: 313, endPoint x: 95, endPoint y: 329, distance: 86.5
